Goal: Communication & Community: Answer question/provide support

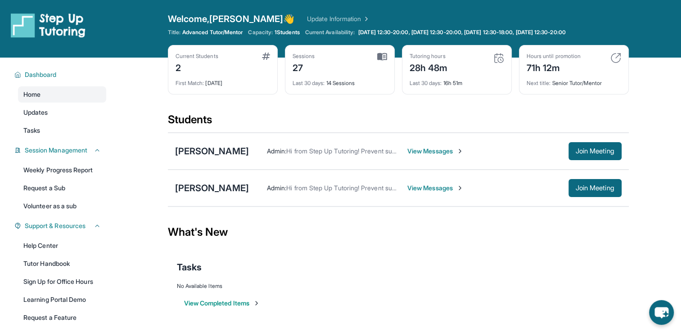
click at [407, 187] on span "View Messages" at bounding box center [435, 188] width 56 height 9
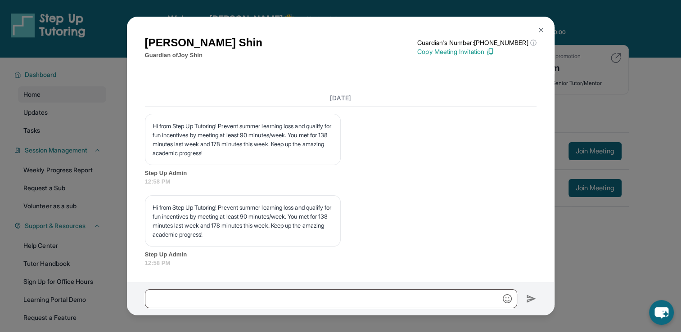
scroll to position [9538, 0]
click at [538, 31] on img at bounding box center [540, 30] width 7 height 7
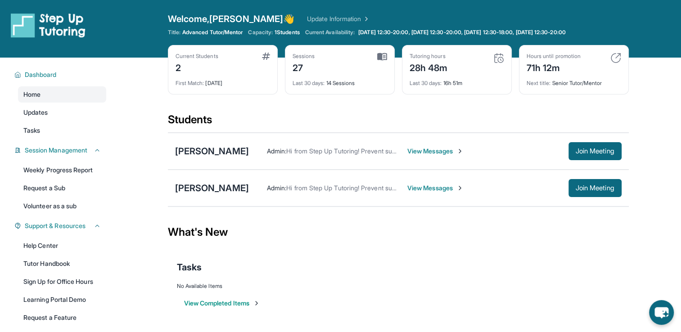
click at [423, 150] on span "View Messages" at bounding box center [435, 151] width 56 height 9
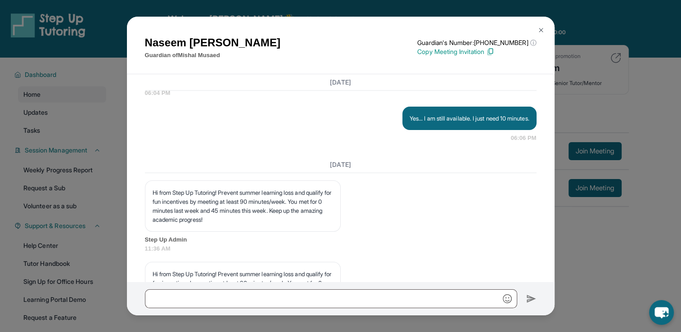
scroll to position [9117, 0]
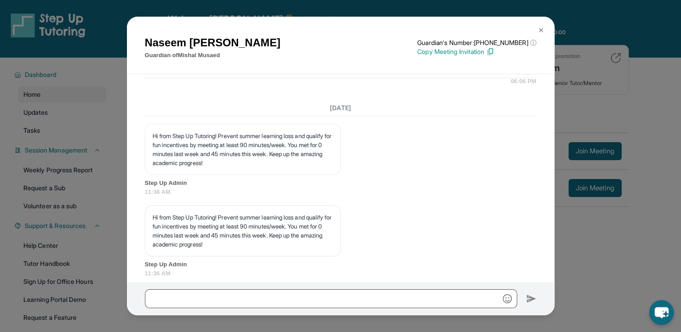
drag, startPoint x: 345, startPoint y: 138, endPoint x: 479, endPoint y: 153, distance: 135.8
copy p "Good morning [PERSON_NAME], How are you? I’m writing to confirm our tutoring se…"
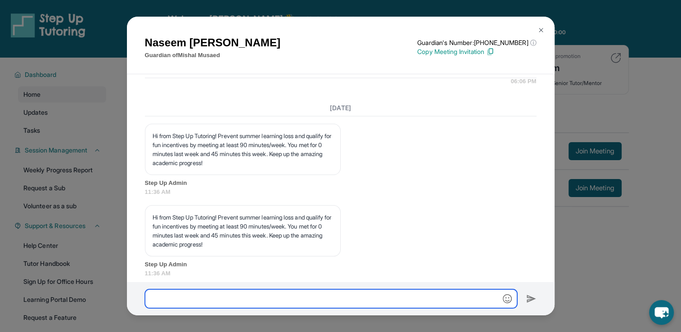
click at [373, 300] on input "text" at bounding box center [331, 298] width 372 height 19
paste input "**********"
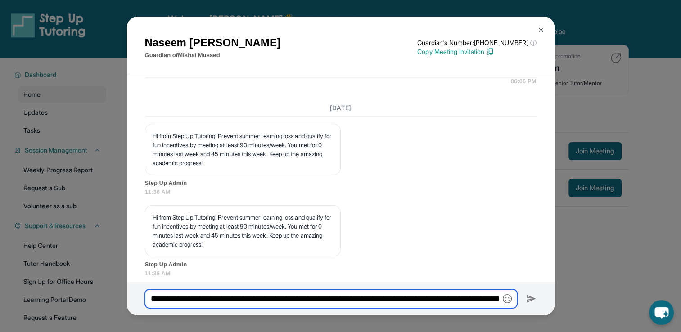
scroll to position [0, 232]
type input "**********"
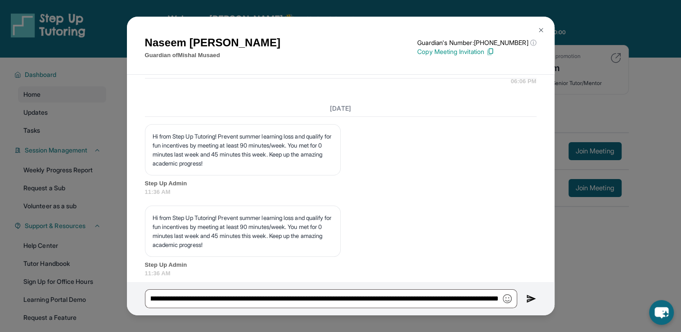
scroll to position [0, 0]
click at [531, 304] on img at bounding box center [531, 298] width 10 height 11
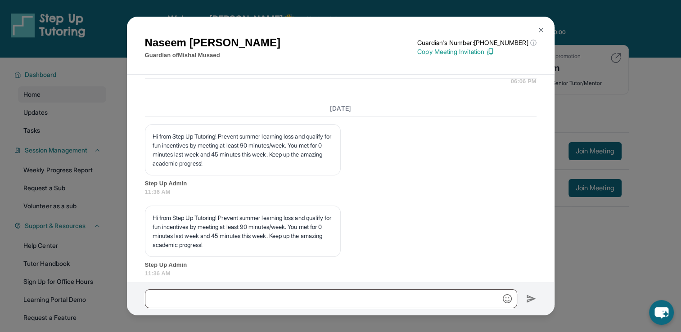
click at [542, 28] on img at bounding box center [540, 30] width 7 height 7
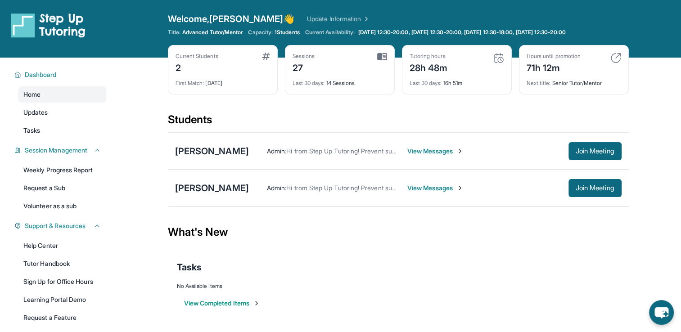
click at [407, 188] on span "View Messages" at bounding box center [435, 188] width 56 height 9
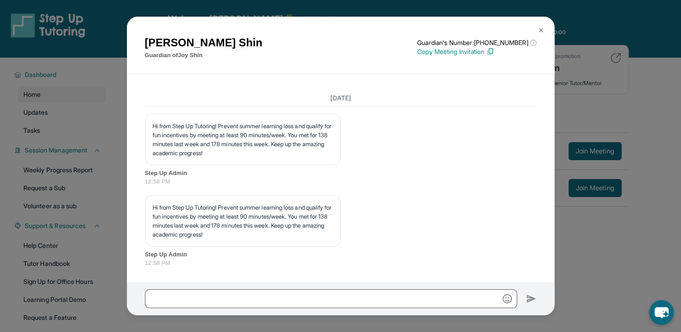
scroll to position [9538, 0]
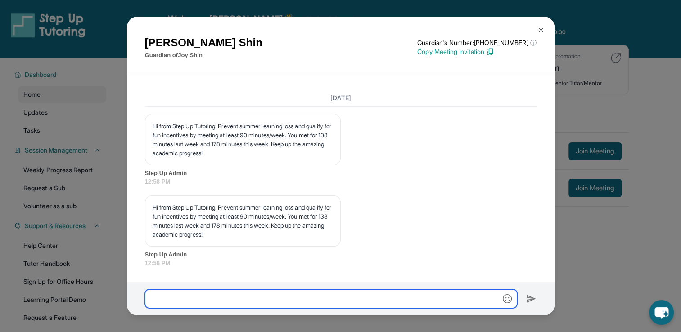
click at [367, 300] on input "text" at bounding box center [331, 298] width 372 height 19
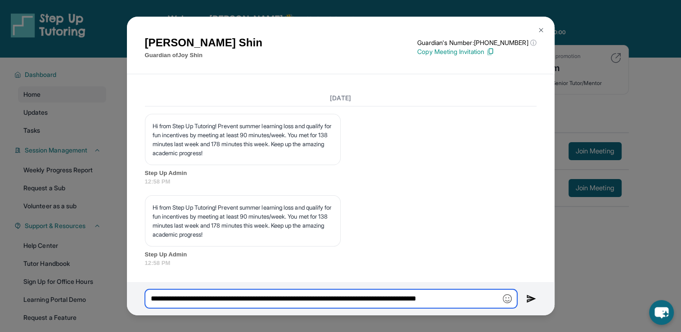
click at [478, 297] on input "**********" at bounding box center [331, 298] width 372 height 19
click at [376, 300] on input "**********" at bounding box center [331, 298] width 372 height 19
type input "**********"
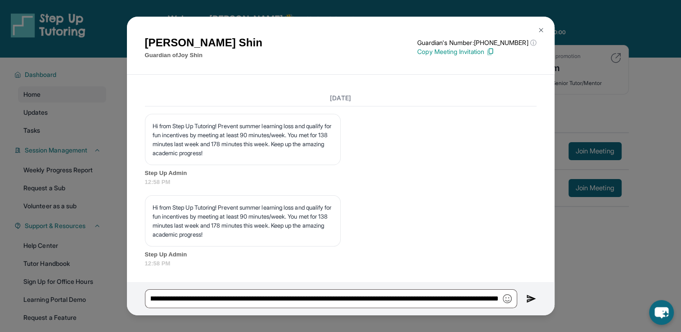
scroll to position [0, 0]
click at [528, 299] on img at bounding box center [531, 298] width 10 height 11
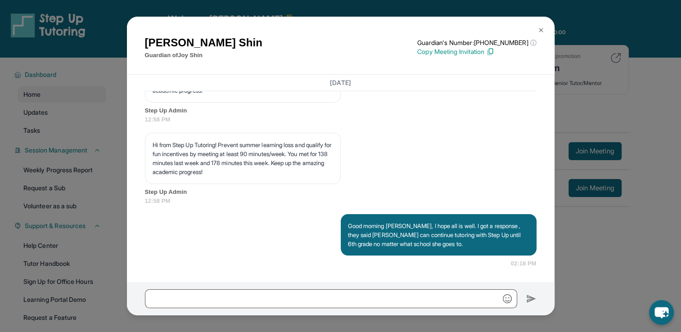
scroll to position [9601, 0]
click at [542, 28] on img at bounding box center [540, 30] width 7 height 7
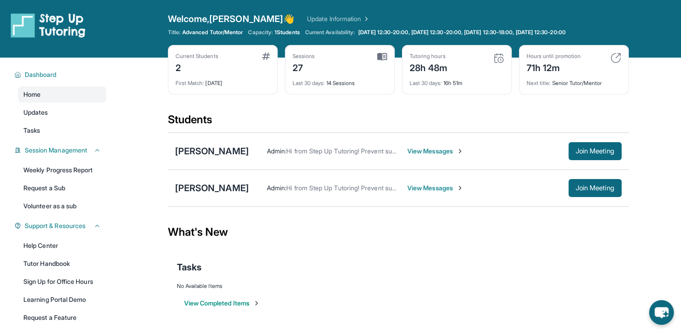
click at [433, 154] on span "View Messages" at bounding box center [435, 151] width 56 height 9
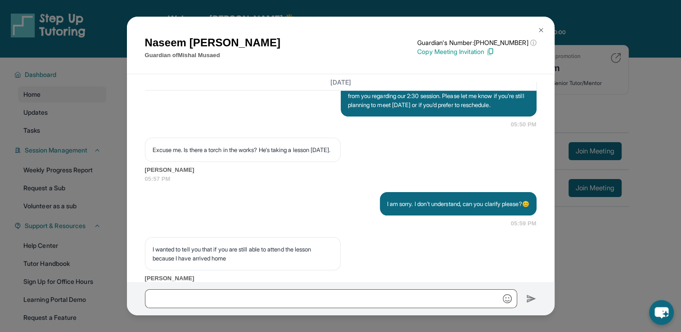
scroll to position [9571, 0]
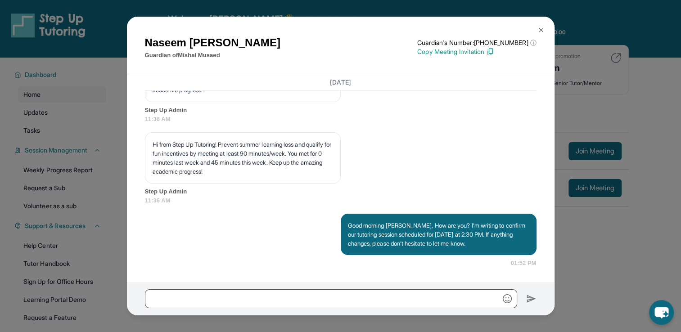
click at [539, 30] on img at bounding box center [540, 30] width 7 height 7
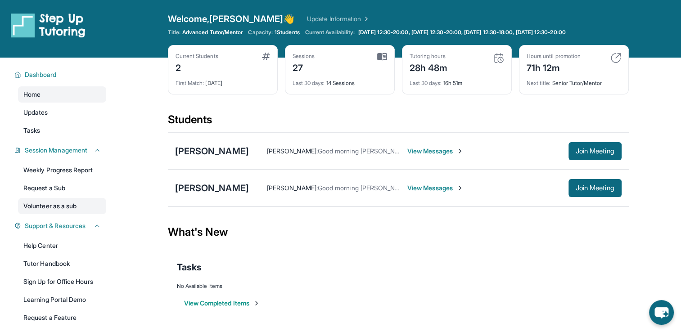
click at [83, 202] on link "Volunteer as a sub" at bounding box center [62, 206] width 88 height 16
click at [569, 149] on button "Join Meeting" at bounding box center [594, 151] width 53 height 18
